Goal: Task Accomplishment & Management: Manage account settings

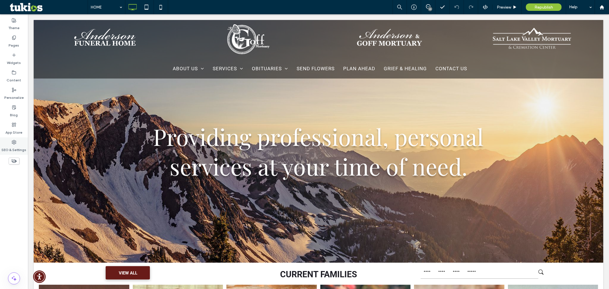
click at [15, 146] on label "SEO & Settings" at bounding box center [14, 149] width 25 height 8
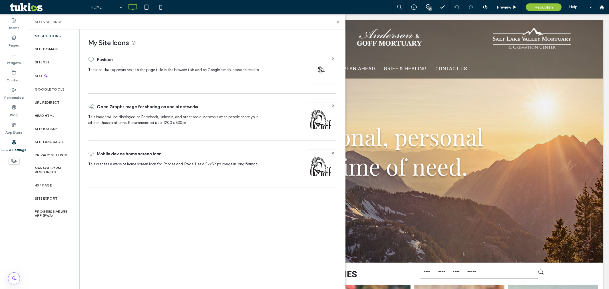
click at [314, 119] on img at bounding box center [321, 124] width 29 height 39
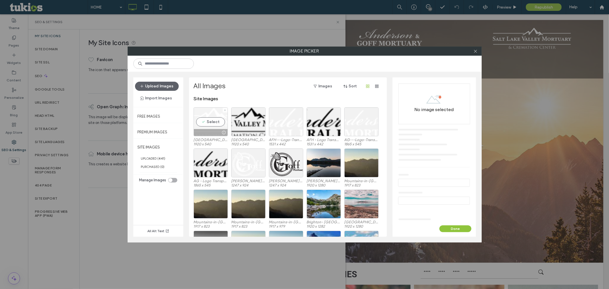
click at [207, 122] on div "Select" at bounding box center [211, 121] width 34 height 29
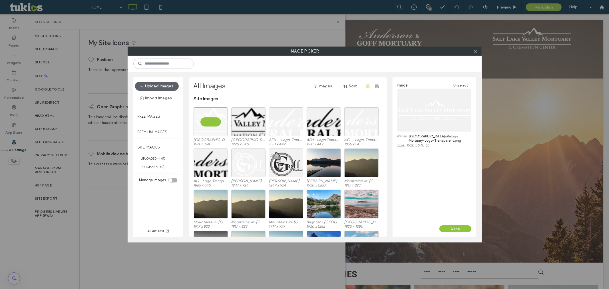
click at [420, 136] on link "[GEOGRAPHIC_DATA]-Valley-Mortuary-Logo-Transparent.png" at bounding box center [440, 138] width 62 height 9
click at [255, 121] on div "Select" at bounding box center [248, 121] width 34 height 29
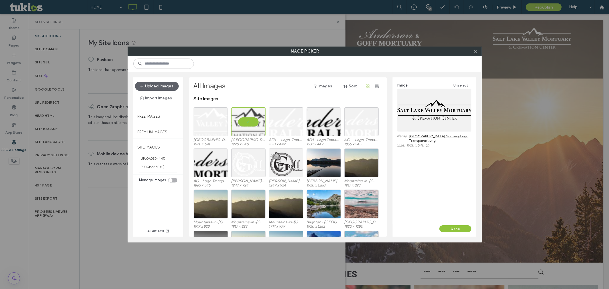
click at [437, 136] on link "[GEOGRAPHIC_DATA] Mortuary Logo Transparent.png" at bounding box center [440, 138] width 62 height 9
click at [292, 123] on div "Select" at bounding box center [286, 121] width 34 height 29
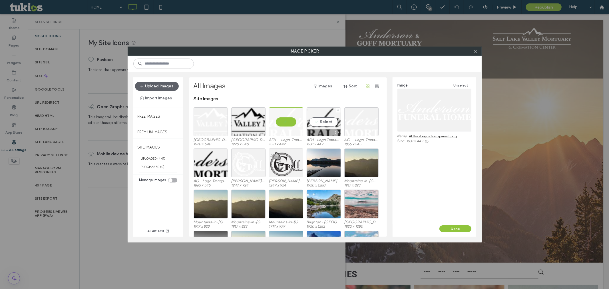
click at [334, 123] on div "Select" at bounding box center [324, 121] width 34 height 29
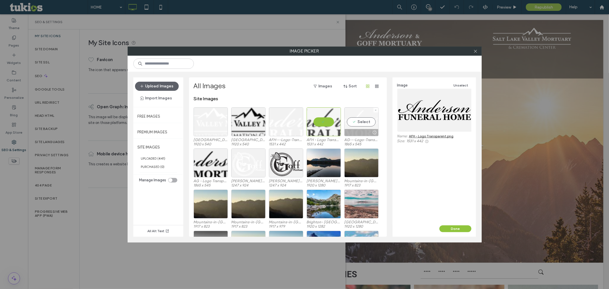
click at [370, 126] on div "Select" at bounding box center [361, 121] width 34 height 29
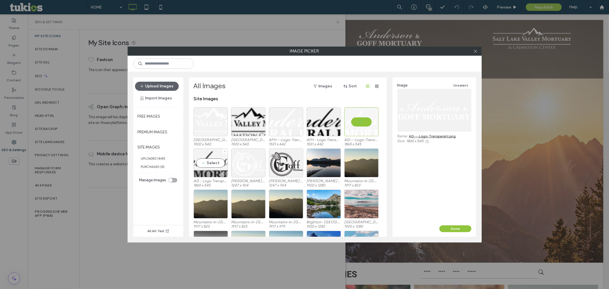
click at [221, 164] on div "Select" at bounding box center [211, 163] width 34 height 29
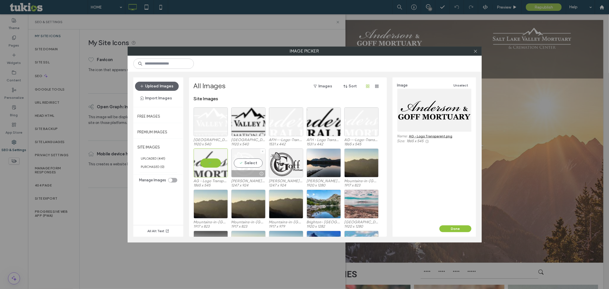
click at [250, 163] on div "Select" at bounding box center [248, 163] width 34 height 29
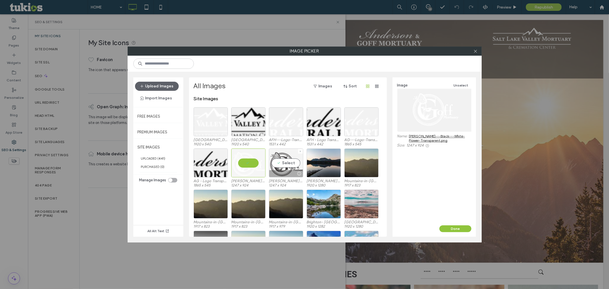
click at [294, 162] on div "Select" at bounding box center [286, 163] width 34 height 29
